Goal: Navigation & Orientation: Find specific page/section

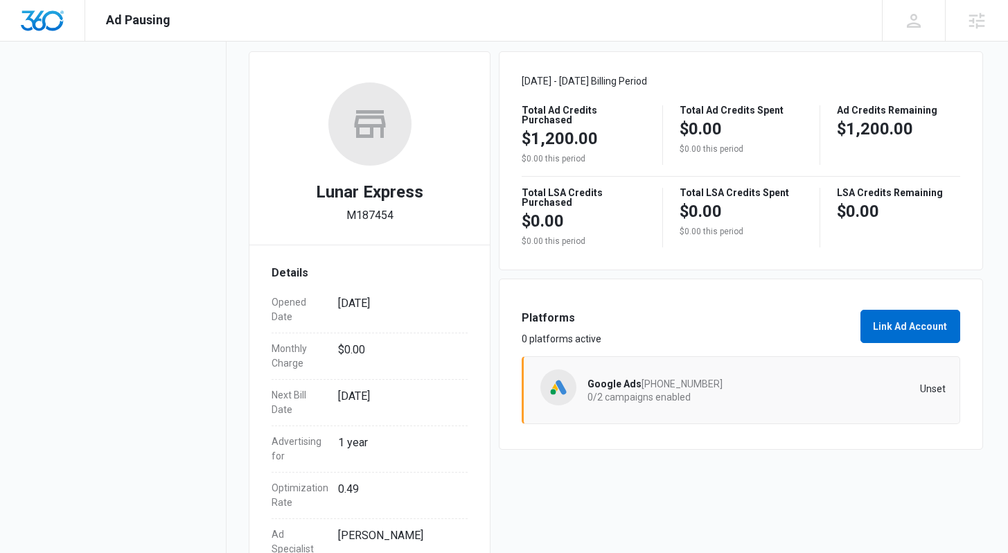
scroll to position [186, 0]
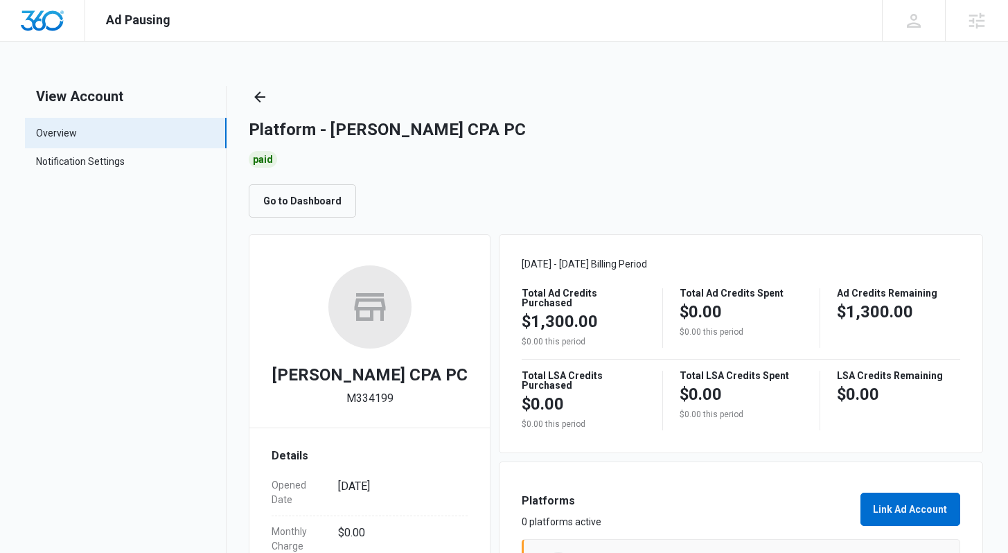
click at [770, 179] on div "Platform - [PERSON_NAME] CPA PC Paid Go to Dashboard" at bounding box center [616, 152] width 734 height 132
click at [650, 172] on div "Platform - [PERSON_NAME] CPA PC Paid Go to Dashboard" at bounding box center [616, 152] width 734 height 132
